Goal: Communication & Community: Answer question/provide support

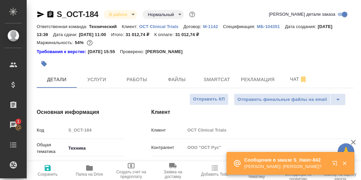
select select "RU"
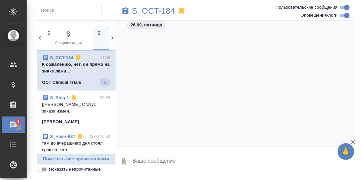
scroll to position [5774, 0]
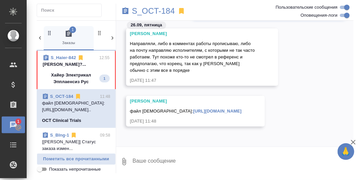
click at [59, 66] on p "[PERSON_NAME]?..." at bounding box center [76, 64] width 67 height 7
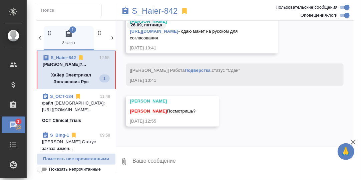
scroll to position [5308, 0]
click at [157, 161] on textarea at bounding box center [243, 161] width 222 height 23
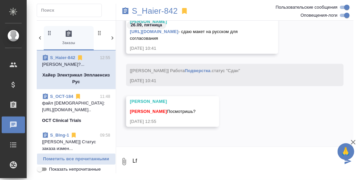
type textarea "L"
type textarea "Да."
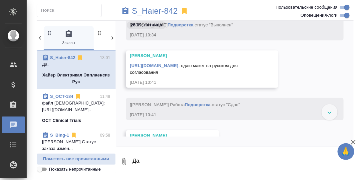
scroll to position [5261, 0]
click at [171, 65] on link "https://drive.awatera.com/s/FdbYeWBd7cyZ8ko" at bounding box center [154, 65] width 48 height 5
click at [156, 12] on p "S_Haier-842" at bounding box center [155, 11] width 46 height 7
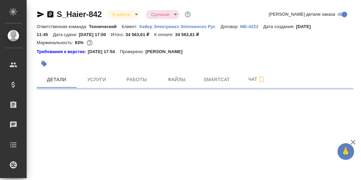
select select "RU"
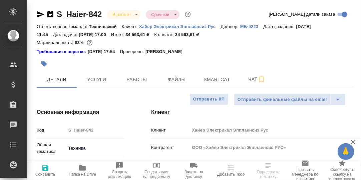
type textarea "x"
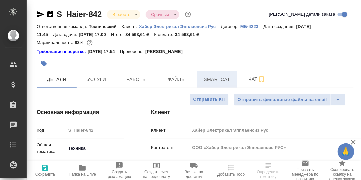
type textarea "x"
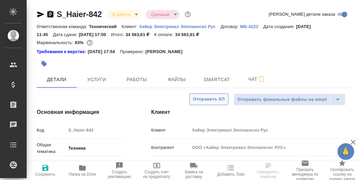
type textarea "x"
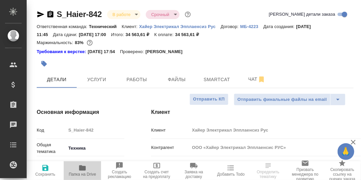
click at [83, 166] on icon "button" at bounding box center [82, 167] width 7 height 5
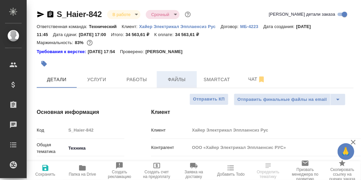
type textarea "x"
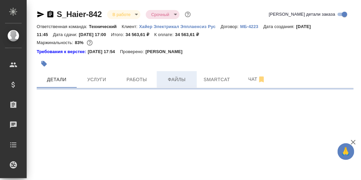
select select "RU"
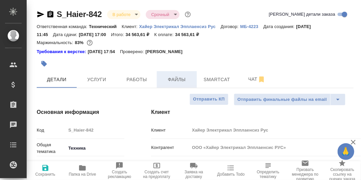
type textarea "x"
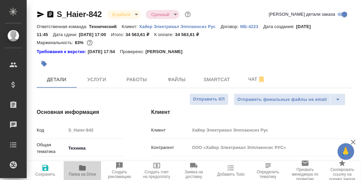
click at [81, 166] on icon "button" at bounding box center [82, 167] width 7 height 5
type textarea "x"
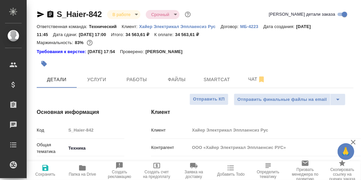
type textarea "x"
click at [83, 168] on icon "button" at bounding box center [82, 167] width 7 height 5
type textarea "x"
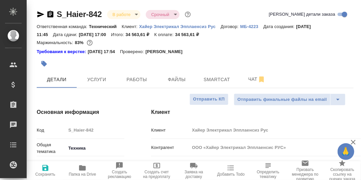
type textarea "x"
click at [252, 81] on span "Чат" at bounding box center [257, 79] width 32 height 8
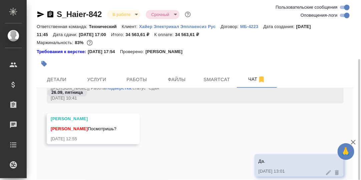
scroll to position [33, 0]
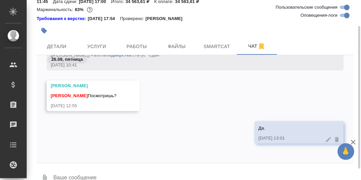
click at [83, 177] on textarea at bounding box center [203, 178] width 301 height 23
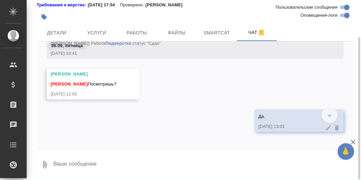
scroll to position [15428, 0]
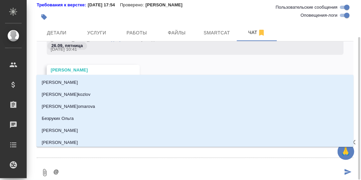
type textarea "@З"
type input "З"
type textarea "@За"
type input "За"
type textarea "@Заб"
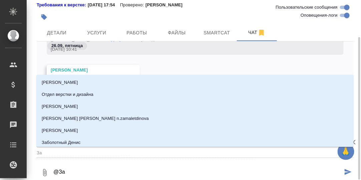
type input "Заб"
type textarea "@Забо"
type input "Забо"
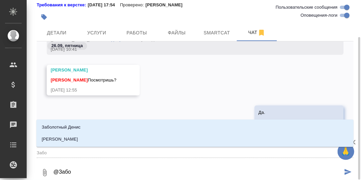
type textarea "@Забор"
type input "Забор"
type textarea "@Заборо"
type input "Заборо"
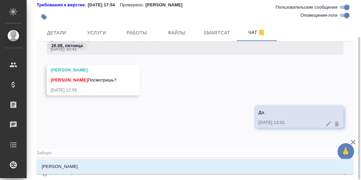
type textarea "@Заборов"
type input "Заборов"
type textarea "@Заборова"
type input "Заборова"
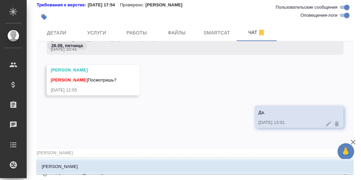
drag, startPoint x: 75, startPoint y: 165, endPoint x: 84, endPoint y: 166, distance: 9.2
click at [76, 165] on p "Заборова Александра" at bounding box center [60, 166] width 36 height 7
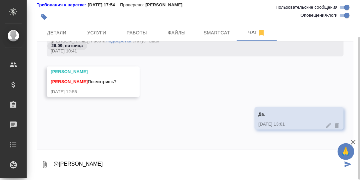
click at [113, 164] on textarea "@Заборова Александра" at bounding box center [198, 164] width 290 height 23
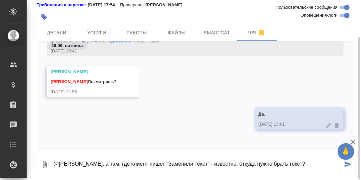
type textarea "@Заборова Александра, а там, где клиент пишет "Заменили текст" - известно, отку…"
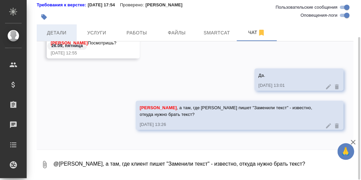
click at [62, 33] on span "Детали" at bounding box center [57, 33] width 32 height 8
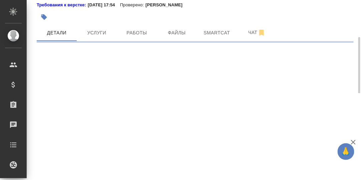
select select "RU"
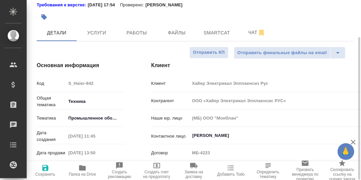
type textarea "x"
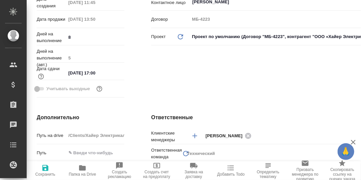
type input "Белякова Юлия"
type input "Павлова Антонина a.pavlova"
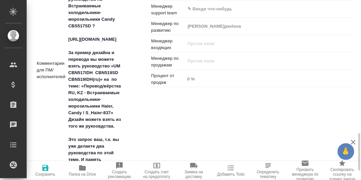
scroll to position [479, 0]
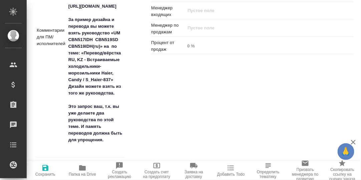
type textarea "x"
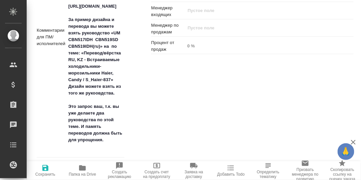
type textarea "x"
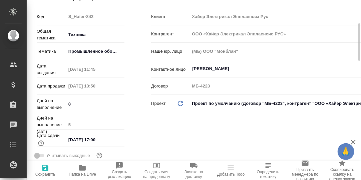
scroll to position [0, 0]
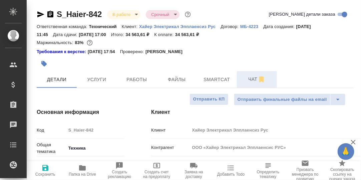
click at [253, 79] on span "Чат" at bounding box center [257, 79] width 32 height 8
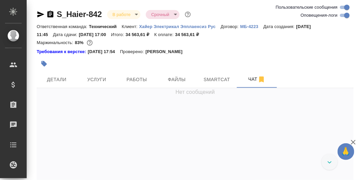
scroll to position [15712, 0]
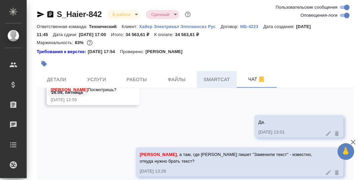
click at [217, 79] on span "Smartcat" at bounding box center [217, 79] width 32 height 8
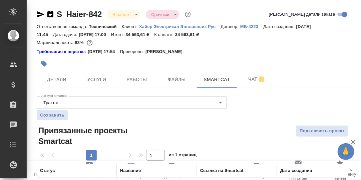
scroll to position [67, 0]
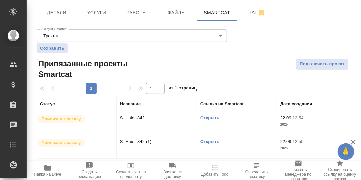
click at [211, 117] on link "Открыть" at bounding box center [209, 117] width 19 height 5
click at [211, 115] on link "Открыть" at bounding box center [209, 117] width 19 height 5
click at [253, 11] on span "Чат" at bounding box center [257, 12] width 32 height 8
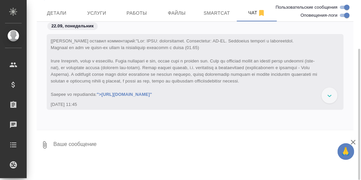
scroll to position [15712, 0]
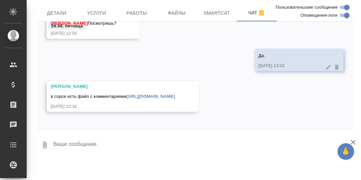
click at [172, 96] on link "https://drive.awatera.com/s/PPDpLbwfEDYoNfJ" at bounding box center [150, 96] width 48 height 5
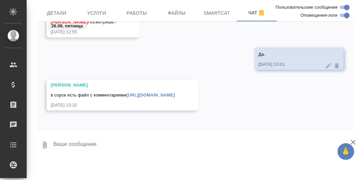
scroll to position [15714, 0]
click at [76, 144] on textarea at bounding box center [203, 144] width 301 height 23
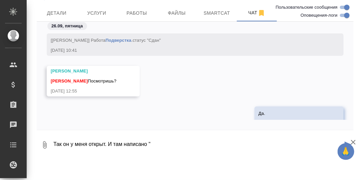
scroll to position [15343, 0]
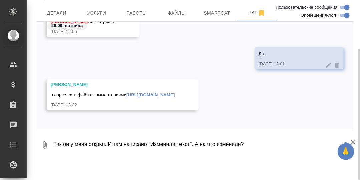
type textarea "Так он у меня открыт. И там написано "Изменили текст". А на что изменили?"
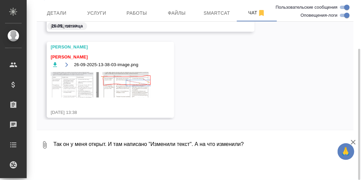
scroll to position [15760, 0]
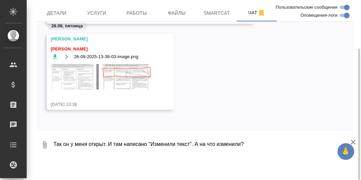
click at [110, 144] on textarea "Так он у меня открыт. И там написано "Изменили текст". А на что изменили?" at bounding box center [203, 144] width 301 height 23
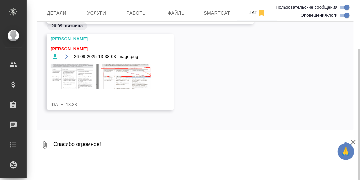
type textarea "Спасибо огромное!"
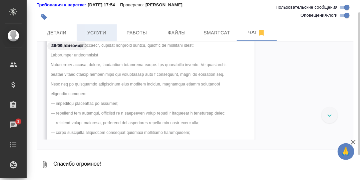
scroll to position [0, 0]
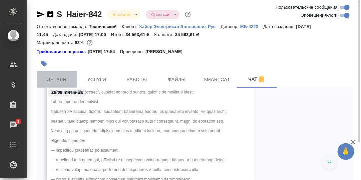
click at [59, 80] on span "Детали" at bounding box center [57, 79] width 32 height 8
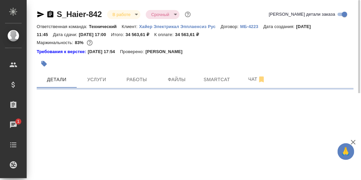
select select "RU"
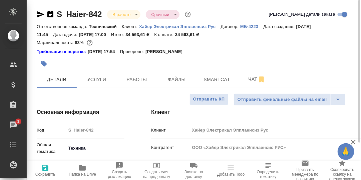
type textarea "x"
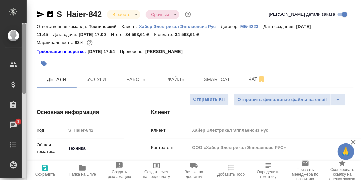
type textarea "x"
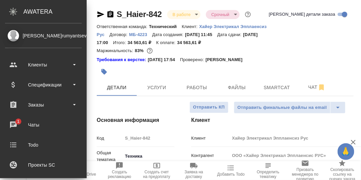
type textarea "x"
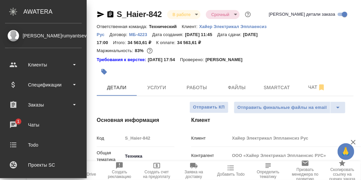
type textarea "x"
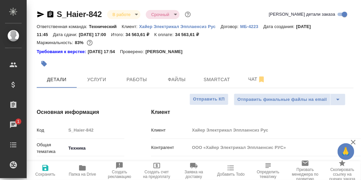
type textarea "x"
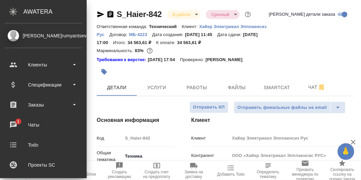
type textarea "x"
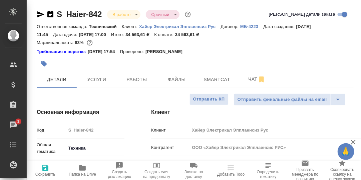
click at [80, 169] on icon "button" at bounding box center [82, 167] width 7 height 5
type textarea "x"
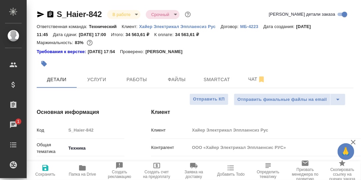
type textarea "x"
click at [251, 79] on span "Чат" at bounding box center [257, 79] width 32 height 8
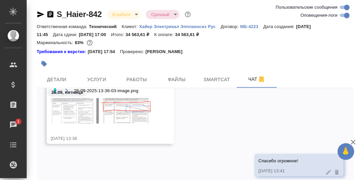
scroll to position [47, 0]
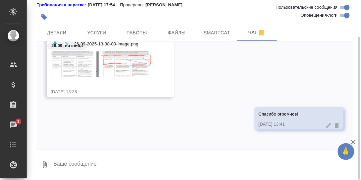
click at [79, 165] on textarea at bounding box center [203, 164] width 301 height 23
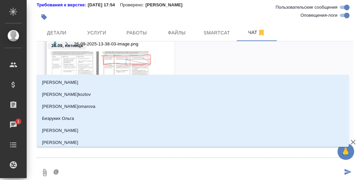
type textarea "@З"
type input "З"
type textarea "@За"
type input "За"
type textarea "@Заб"
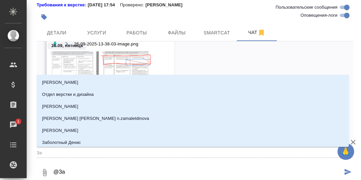
type input "Заб"
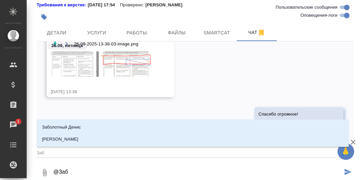
type textarea "@Забо"
type input "Забо"
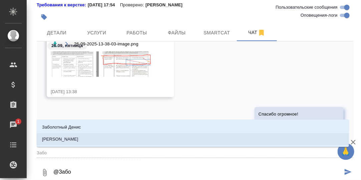
click at [75, 137] on p "Заборова Александра" at bounding box center [60, 139] width 36 height 7
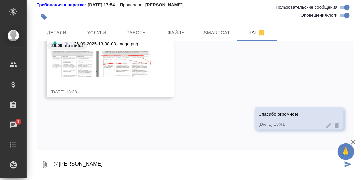
click at [113, 163] on textarea "@Заборова Александра" at bounding box center [198, 164] width 290 height 23
paste textarea "https://drive.awatera.com/apps/files/files?dir=/Shares/%D0%A5%D0%B0%D0%B9%D0%B5…"
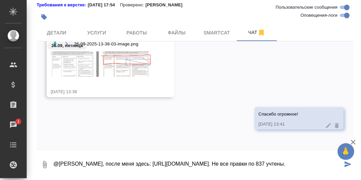
type textarea "@Заборова Александра, после меня здесь: https://drive.awatera.com/apps/files/fi…"
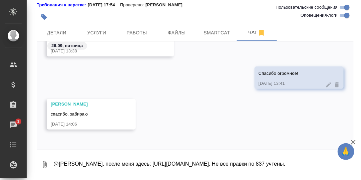
scroll to position [16401, 0]
